Goal: Task Accomplishment & Management: Manage account settings

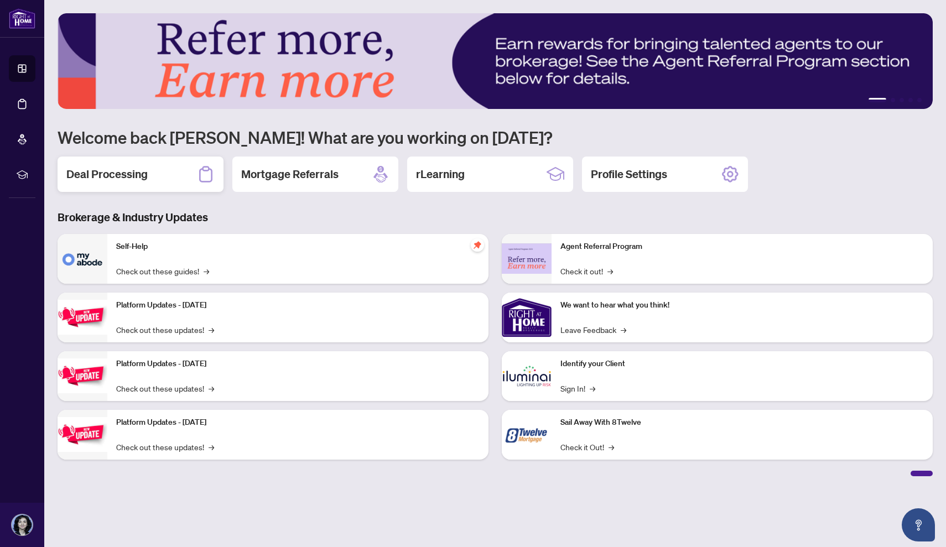
click at [141, 177] on h2 "Deal Processing" at bounding box center [106, 174] width 81 height 15
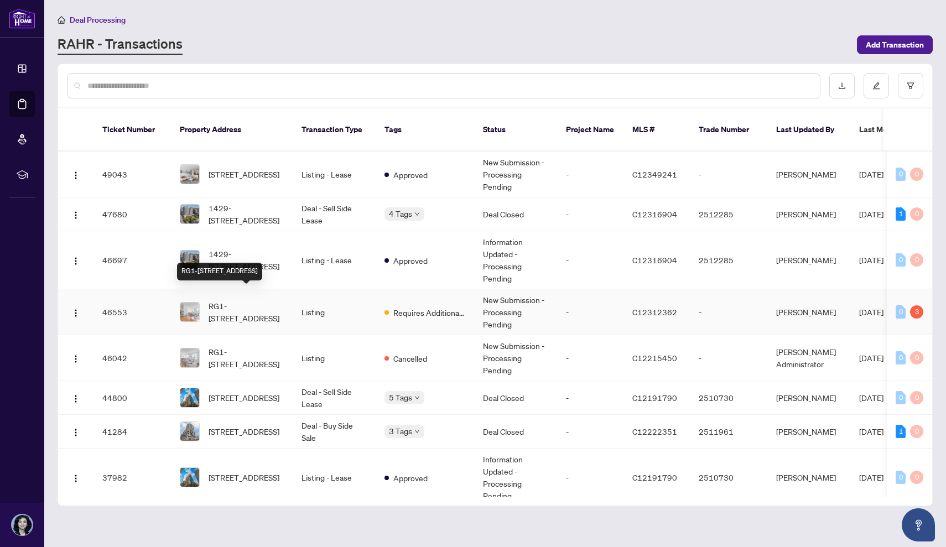
click at [229, 300] on span "RG1-1 Clairtrell Rd, Toronto, Ontario M2N 7H6, Canada" at bounding box center [246, 312] width 75 height 24
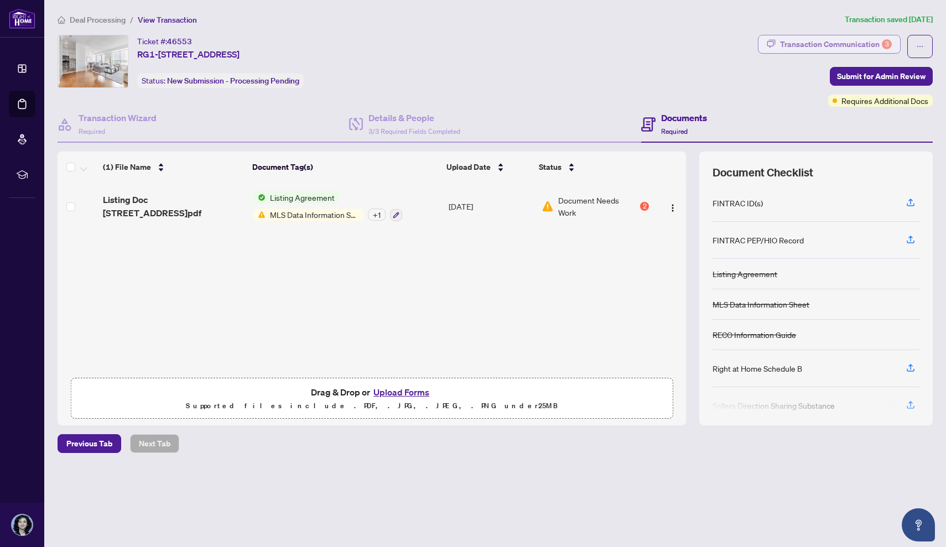
click at [834, 48] on div "Transaction Communication 3" at bounding box center [836, 44] width 112 height 18
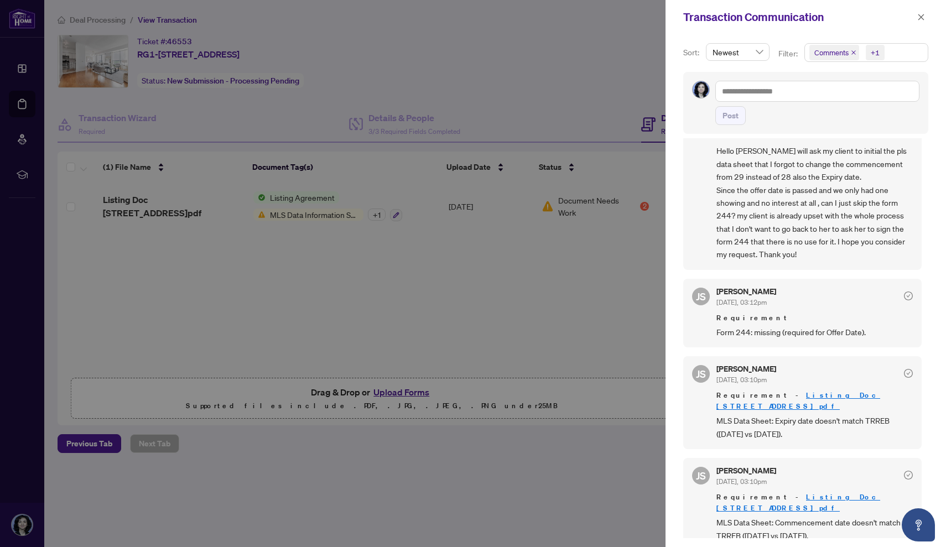
click at [605, 337] on div at bounding box center [473, 273] width 946 height 547
click at [924, 17] on icon "close" at bounding box center [921, 17] width 8 height 8
